Goal: Task Accomplishment & Management: Use online tool/utility

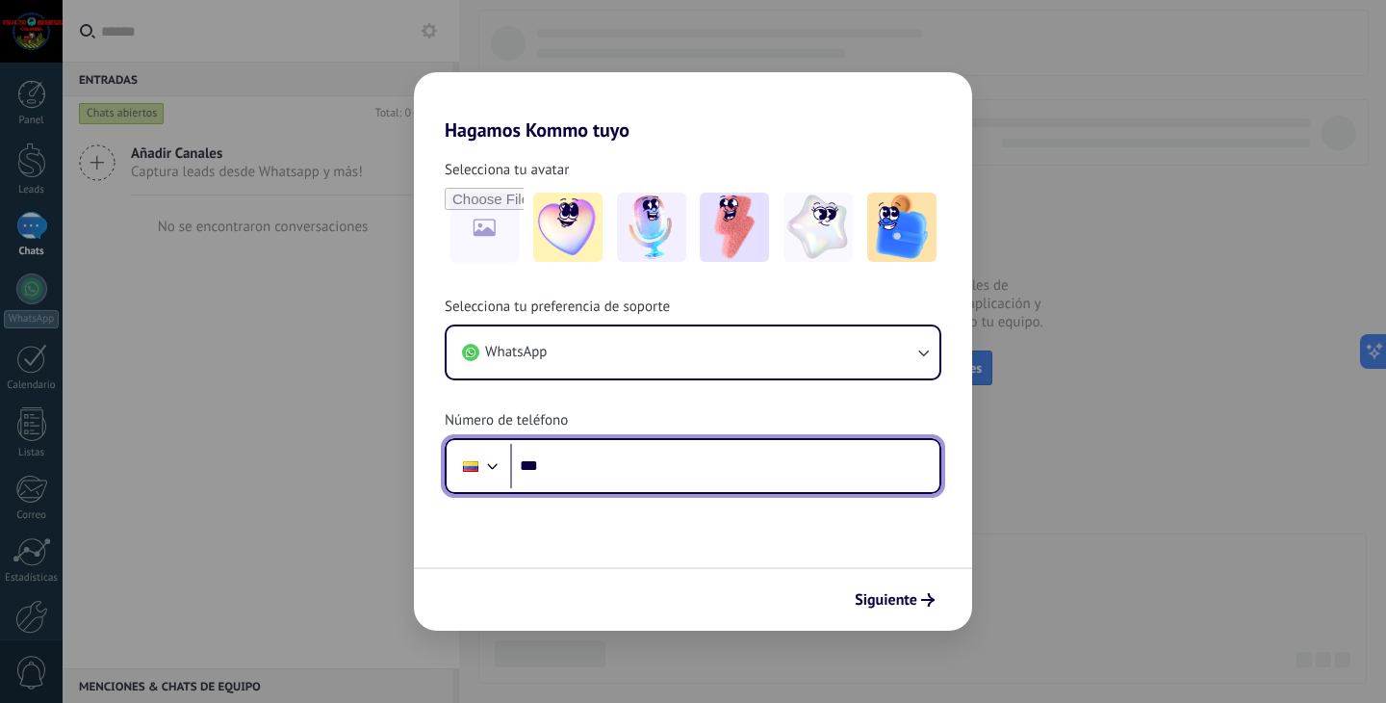
click at [721, 470] on input "***" at bounding box center [724, 466] width 429 height 44
type input "**********"
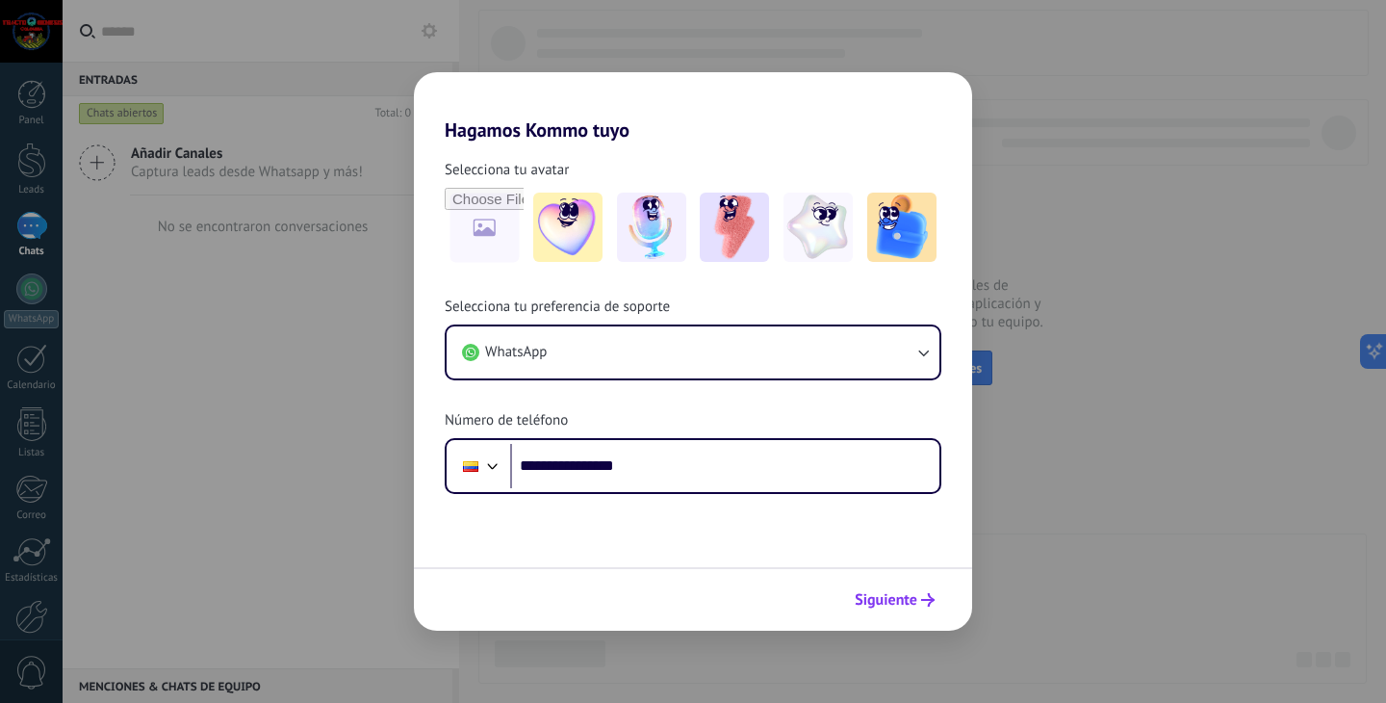
click at [900, 612] on button "Siguiente" at bounding box center [894, 599] width 97 height 33
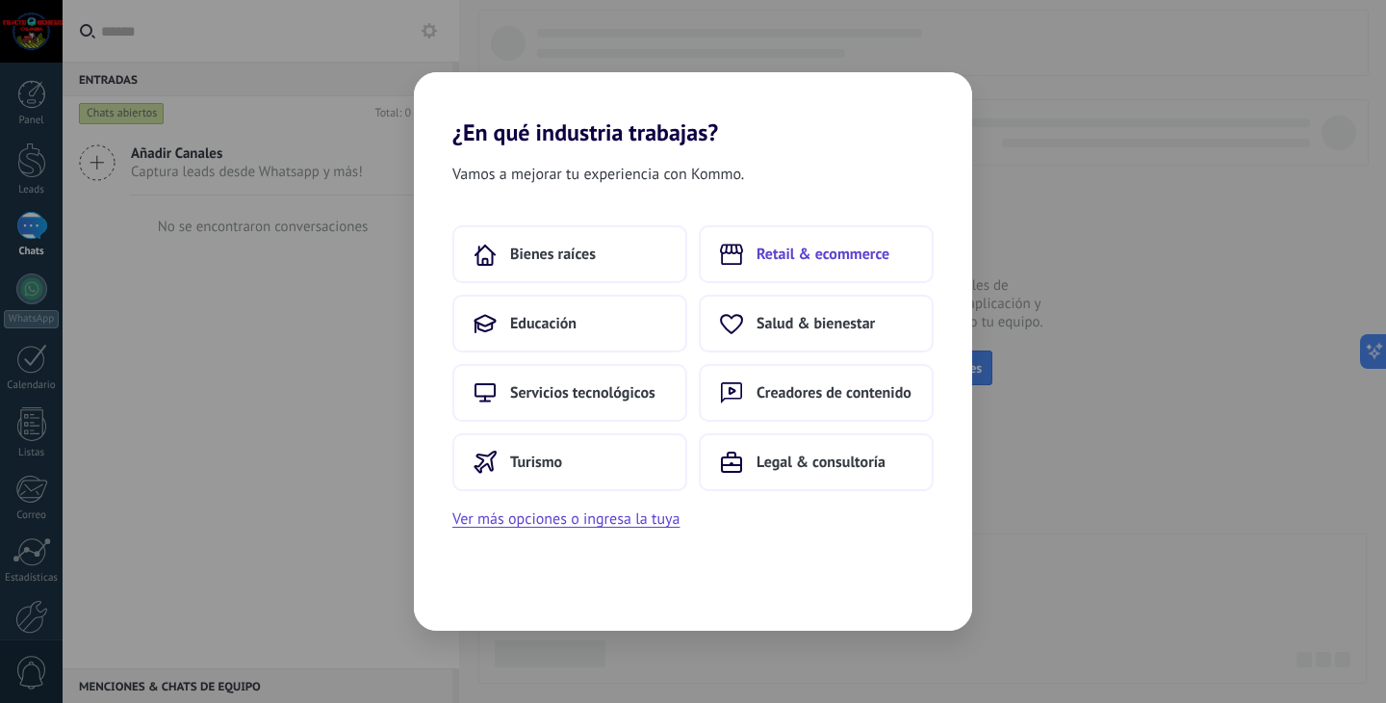
click at [767, 275] on button "Retail & ecommerce" at bounding box center [816, 254] width 235 height 58
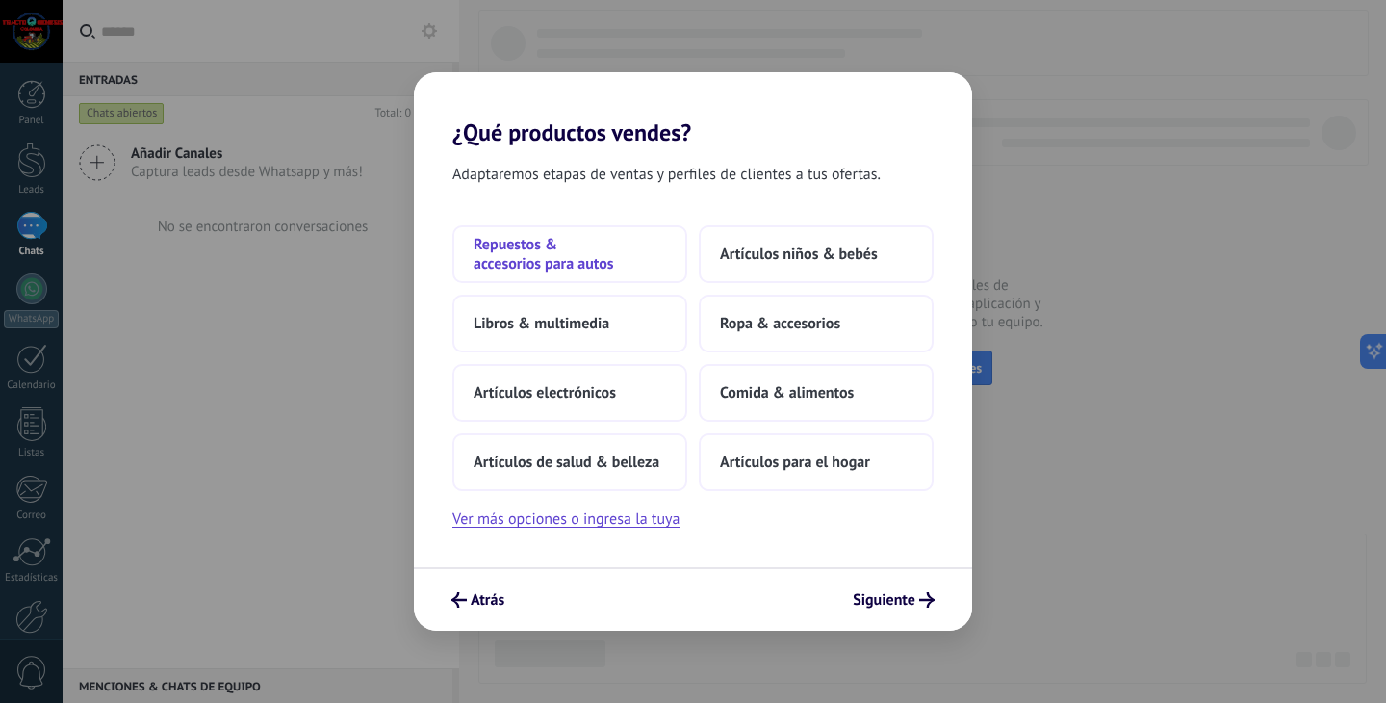
click at [602, 245] on span "Repuestos & accesorios para autos" at bounding box center [570, 254] width 192 height 38
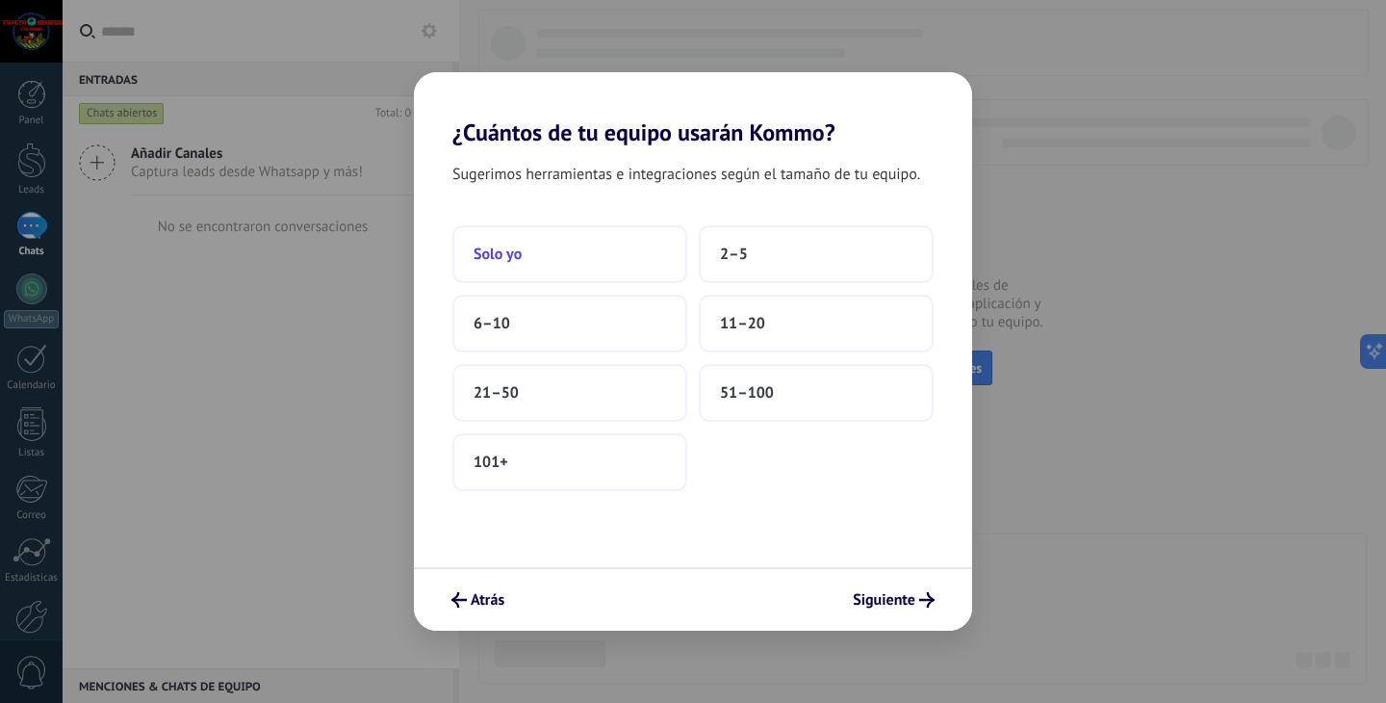
click at [608, 259] on button "Solo yo" at bounding box center [569, 254] width 235 height 58
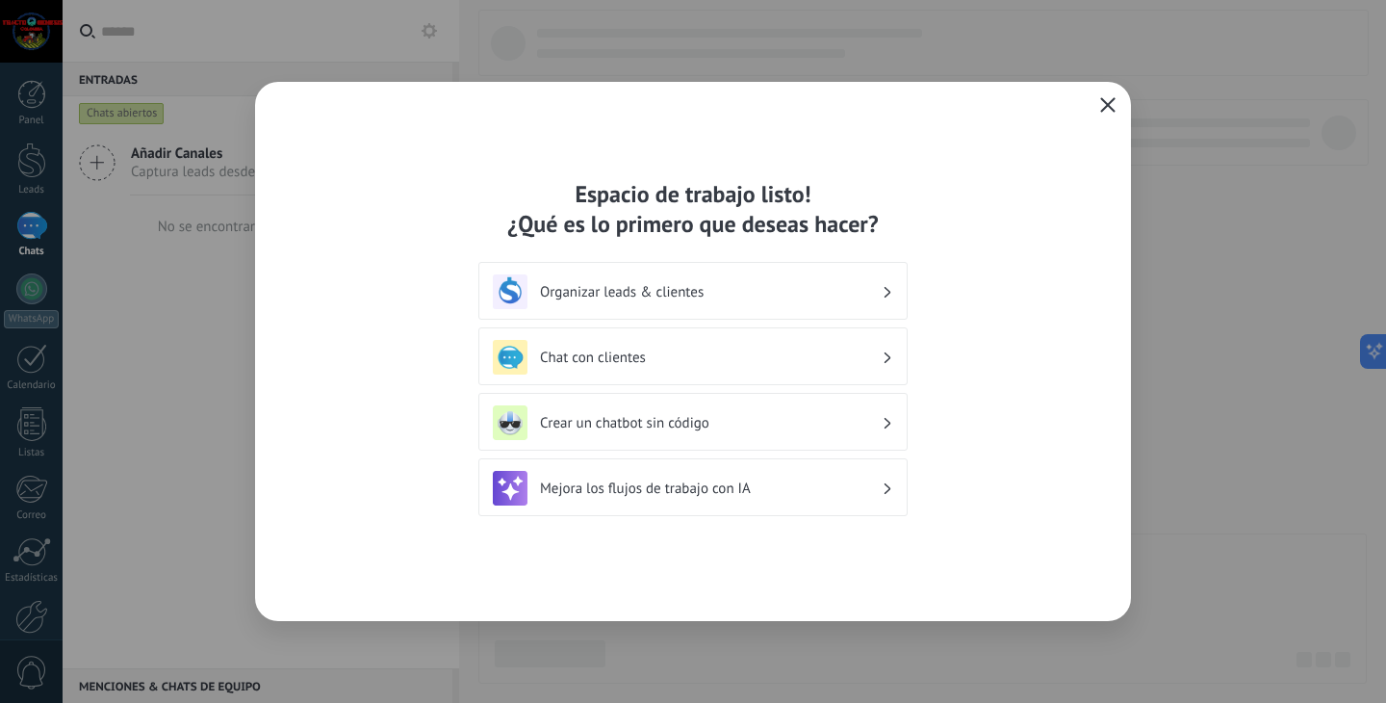
click at [737, 291] on h3 "Organizar leads & clientes" at bounding box center [711, 292] width 342 height 18
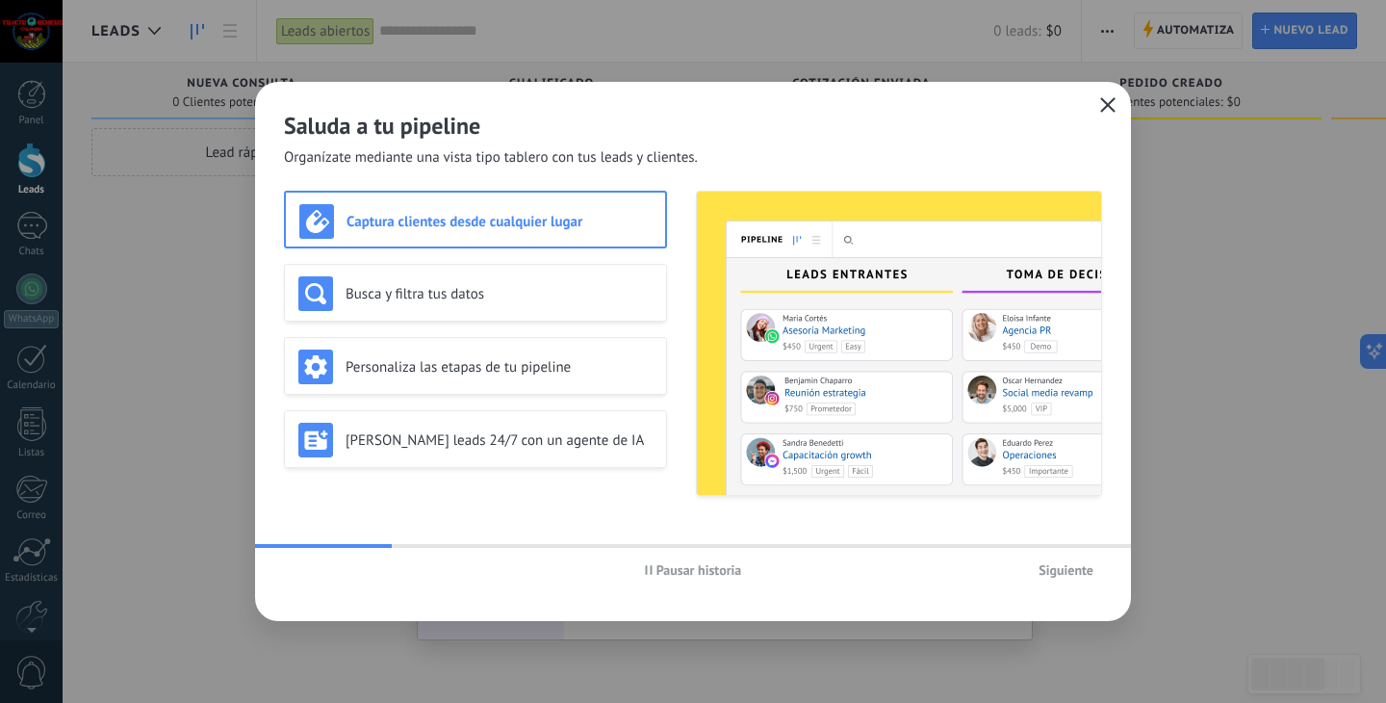
click at [1057, 576] on span "Siguiente" at bounding box center [1065, 569] width 55 height 13
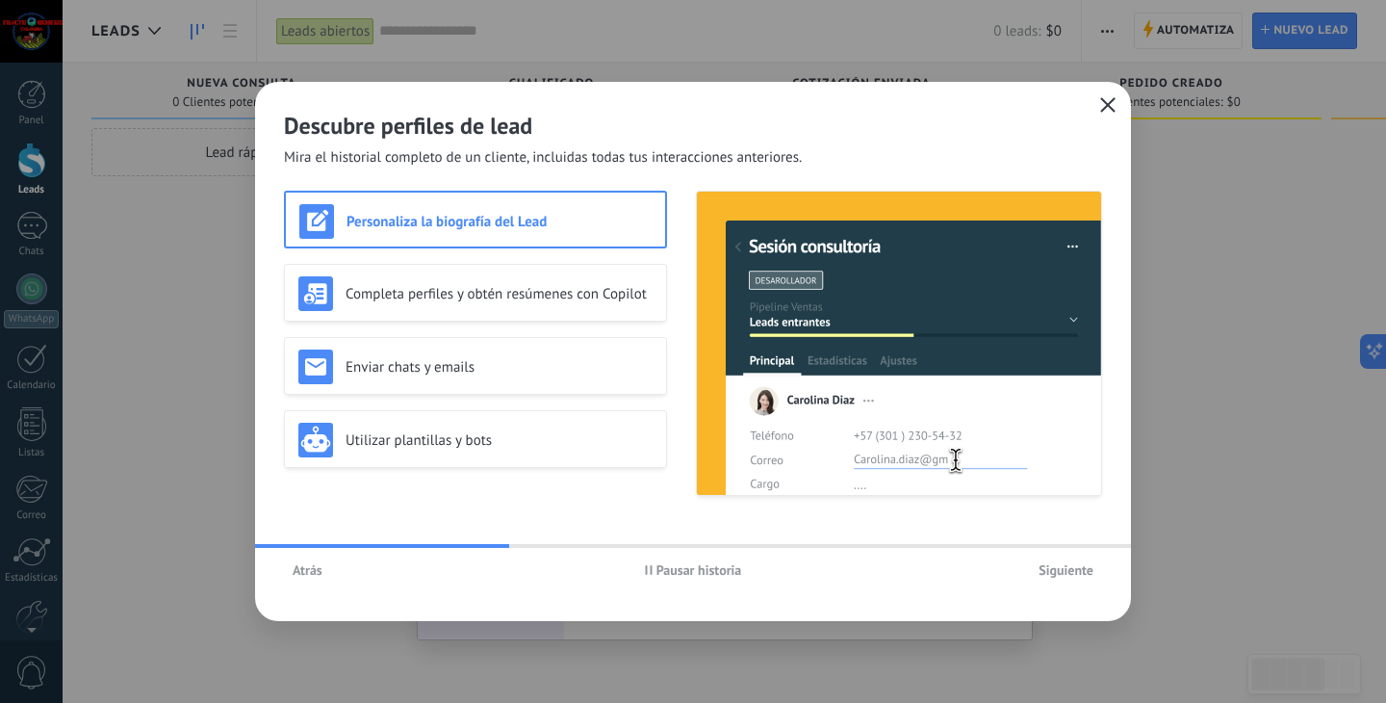
click at [1110, 110] on icon "button" at bounding box center [1107, 104] width 15 height 15
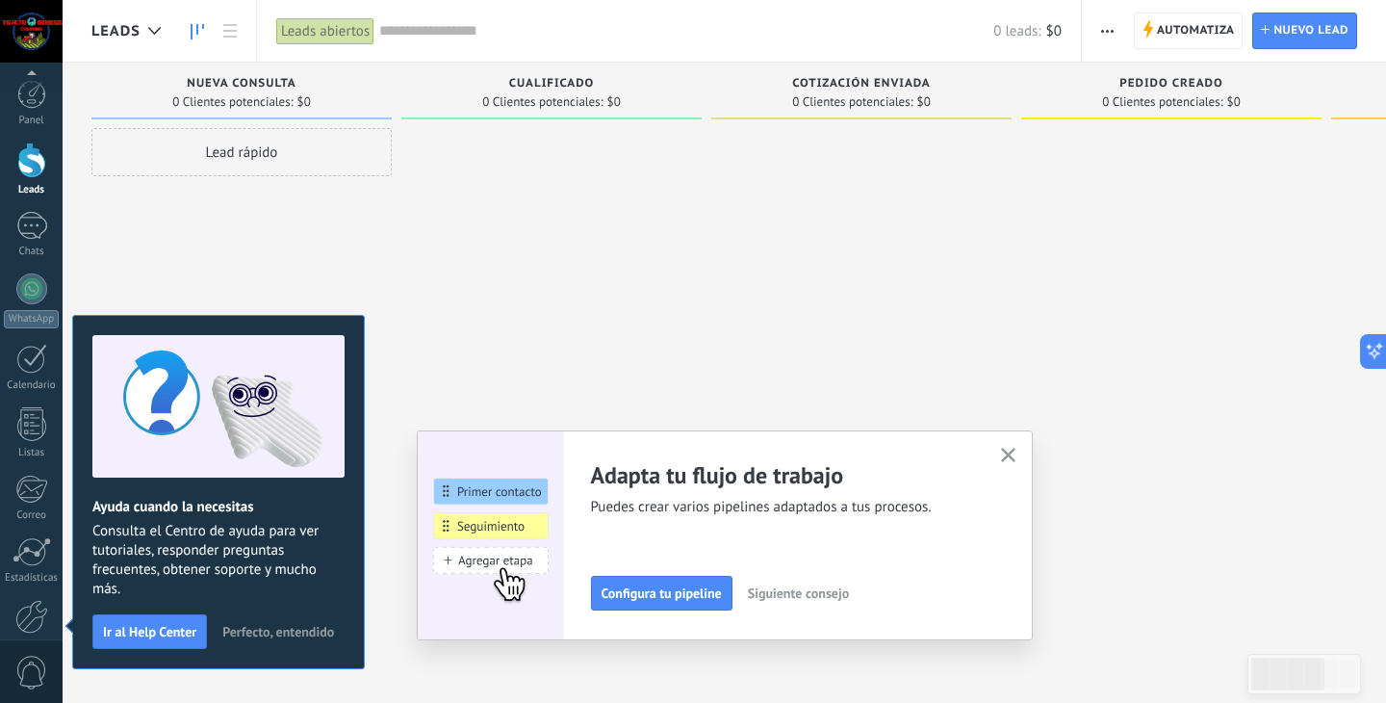
scroll to position [98, 0]
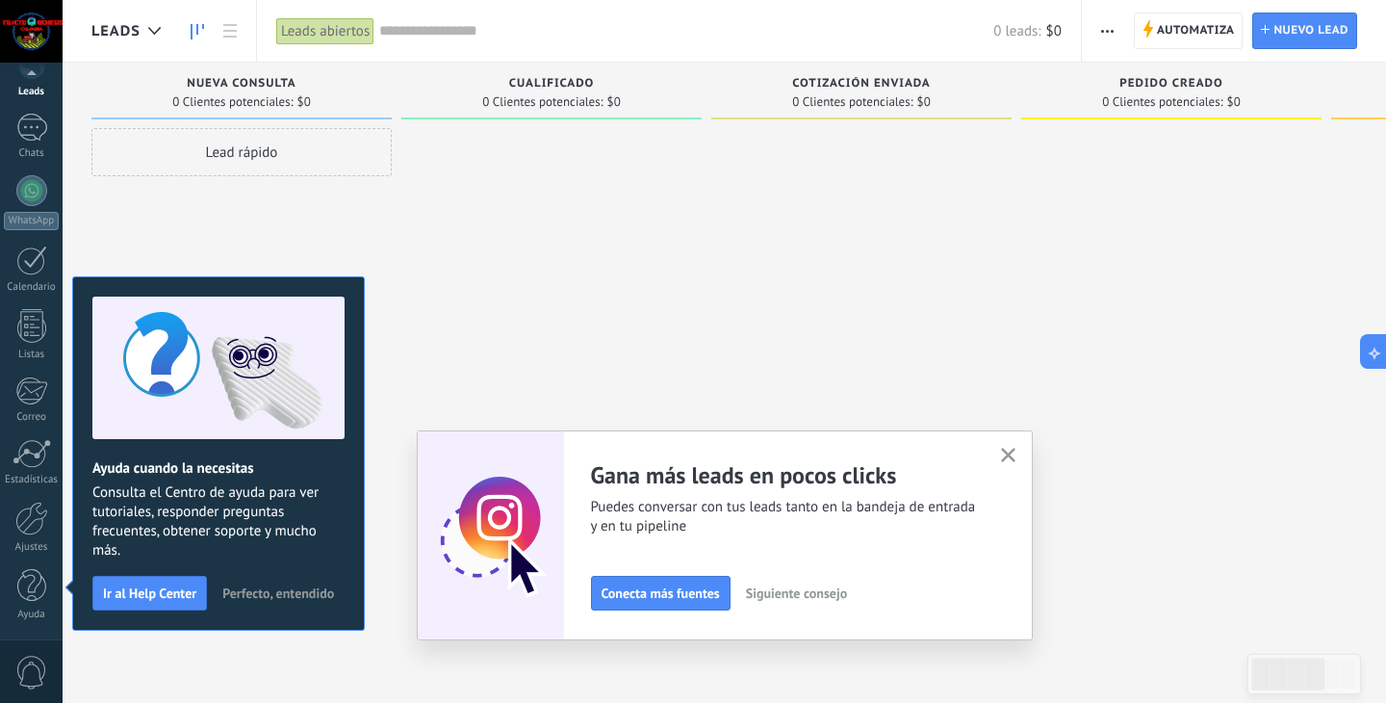
click at [1010, 460] on icon "button" at bounding box center [1008, 455] width 14 height 14
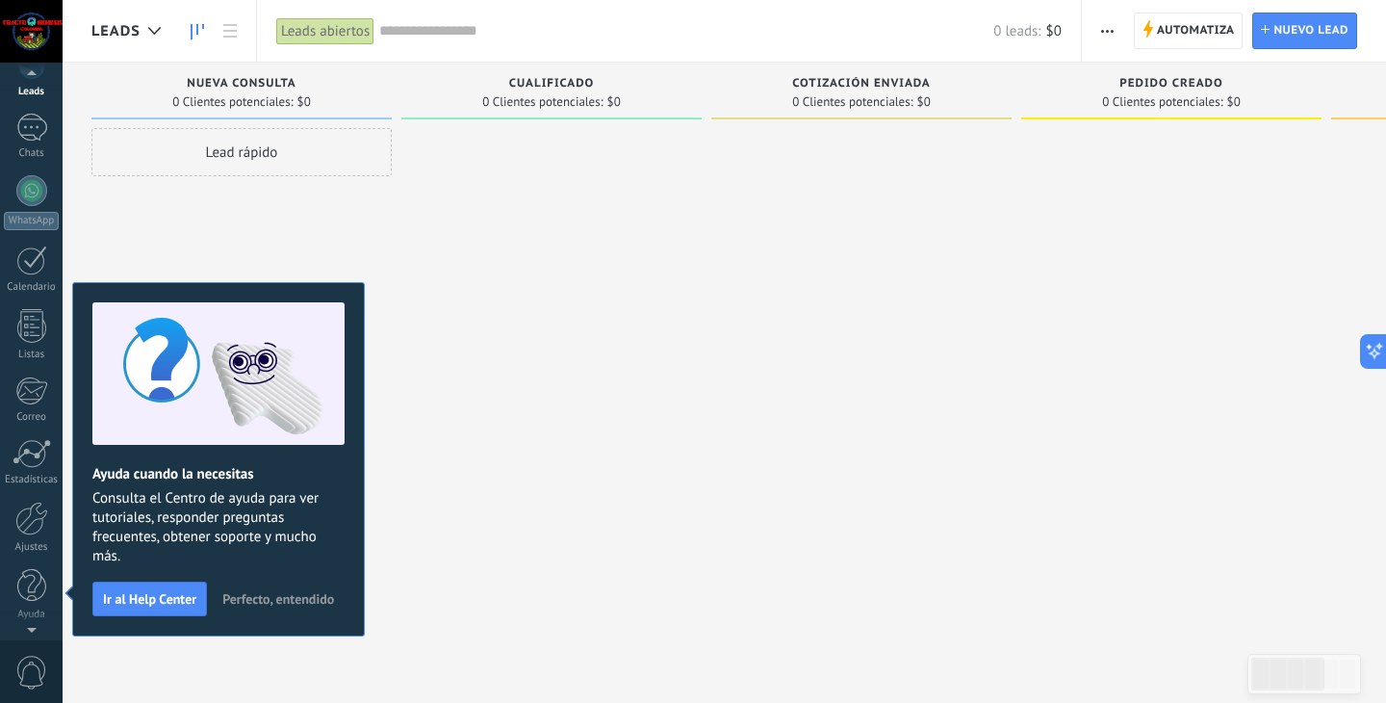
scroll to position [0, 0]
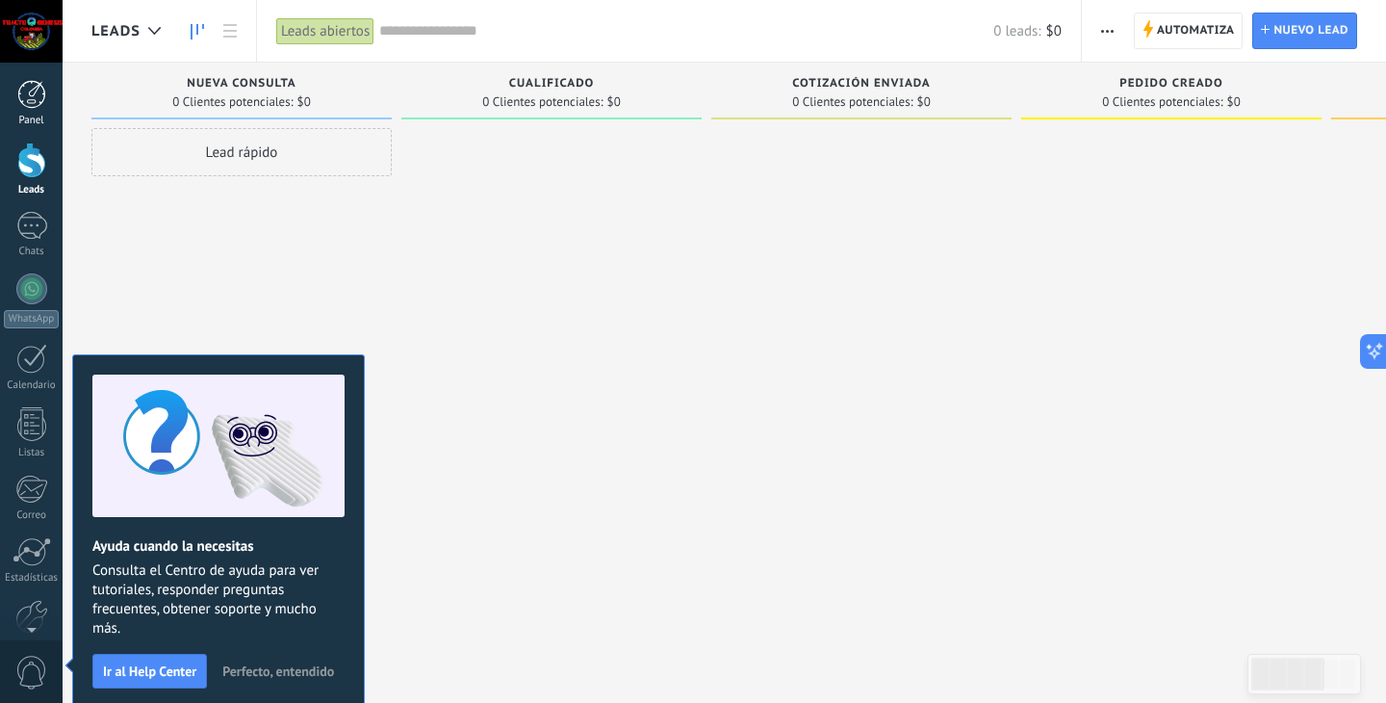
click at [34, 90] on div at bounding box center [31, 94] width 29 height 29
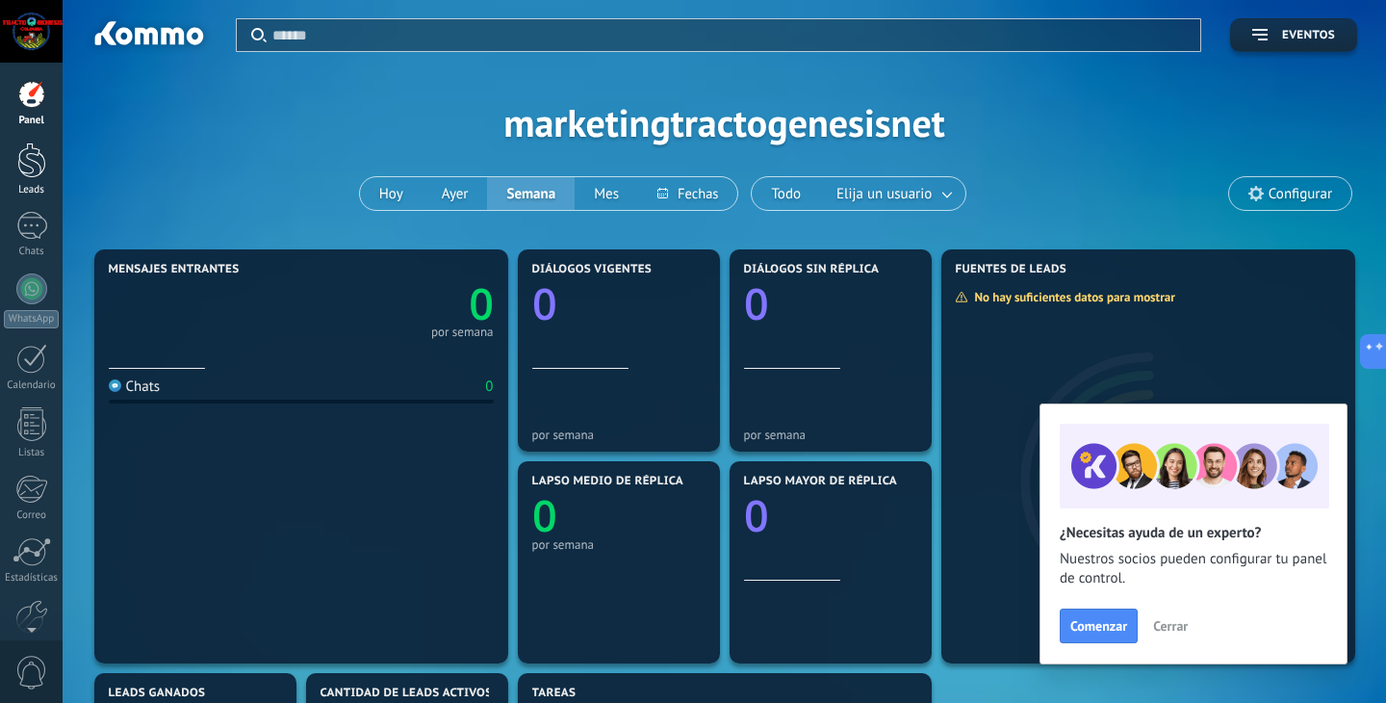
click at [36, 165] on div at bounding box center [31, 160] width 29 height 36
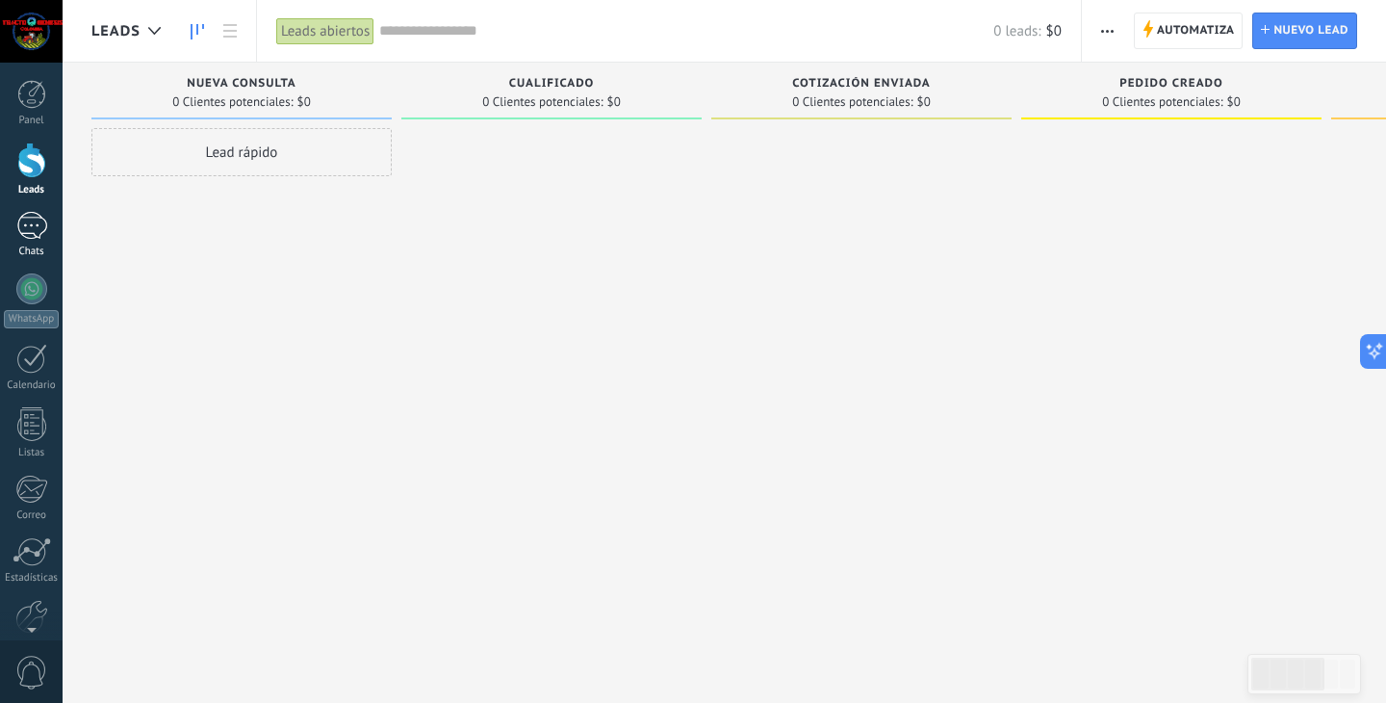
click at [40, 248] on div "Chats" at bounding box center [32, 251] width 56 height 13
